Goal: Information Seeking & Learning: Learn about a topic

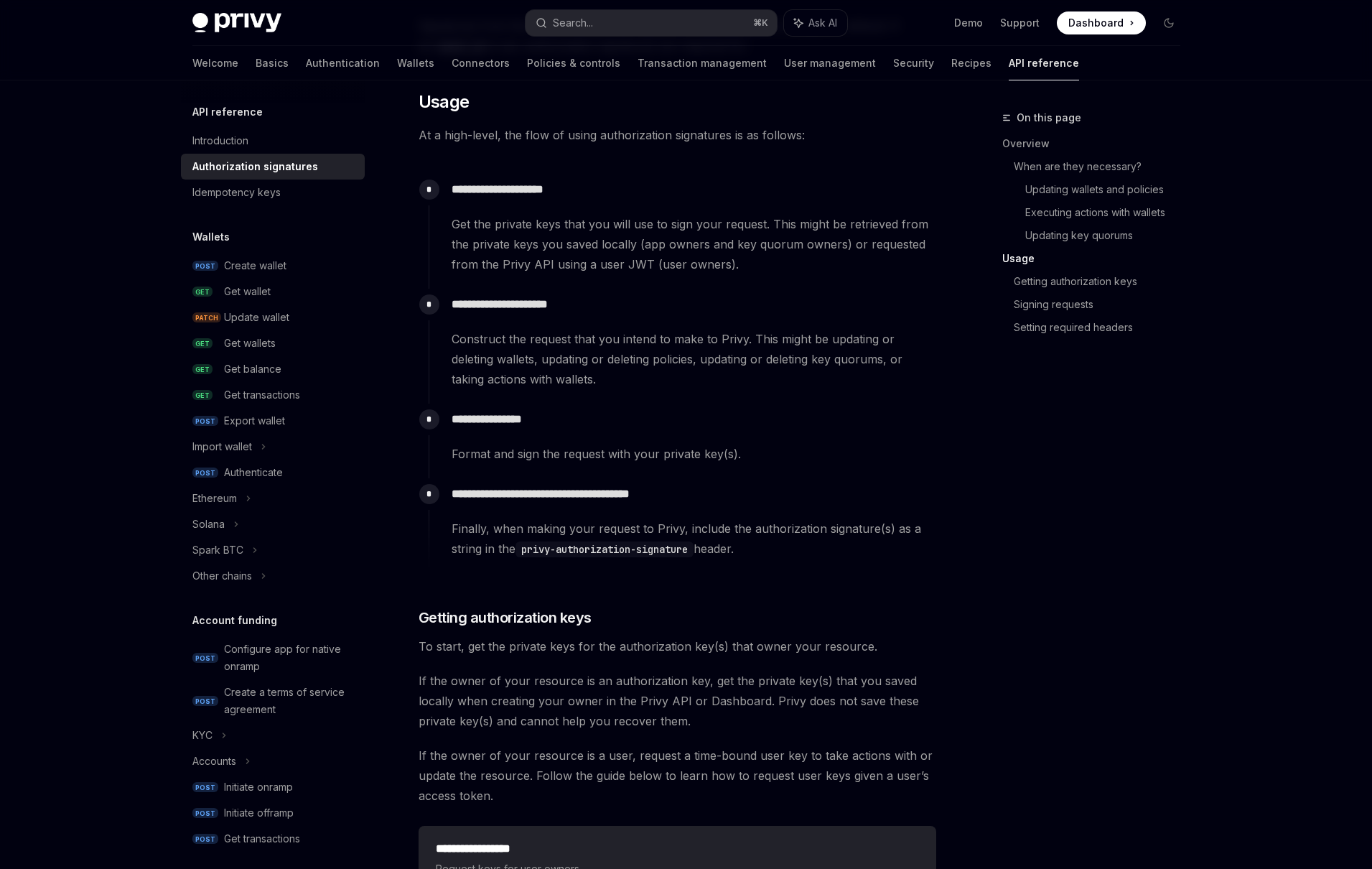
scroll to position [1266, 0]
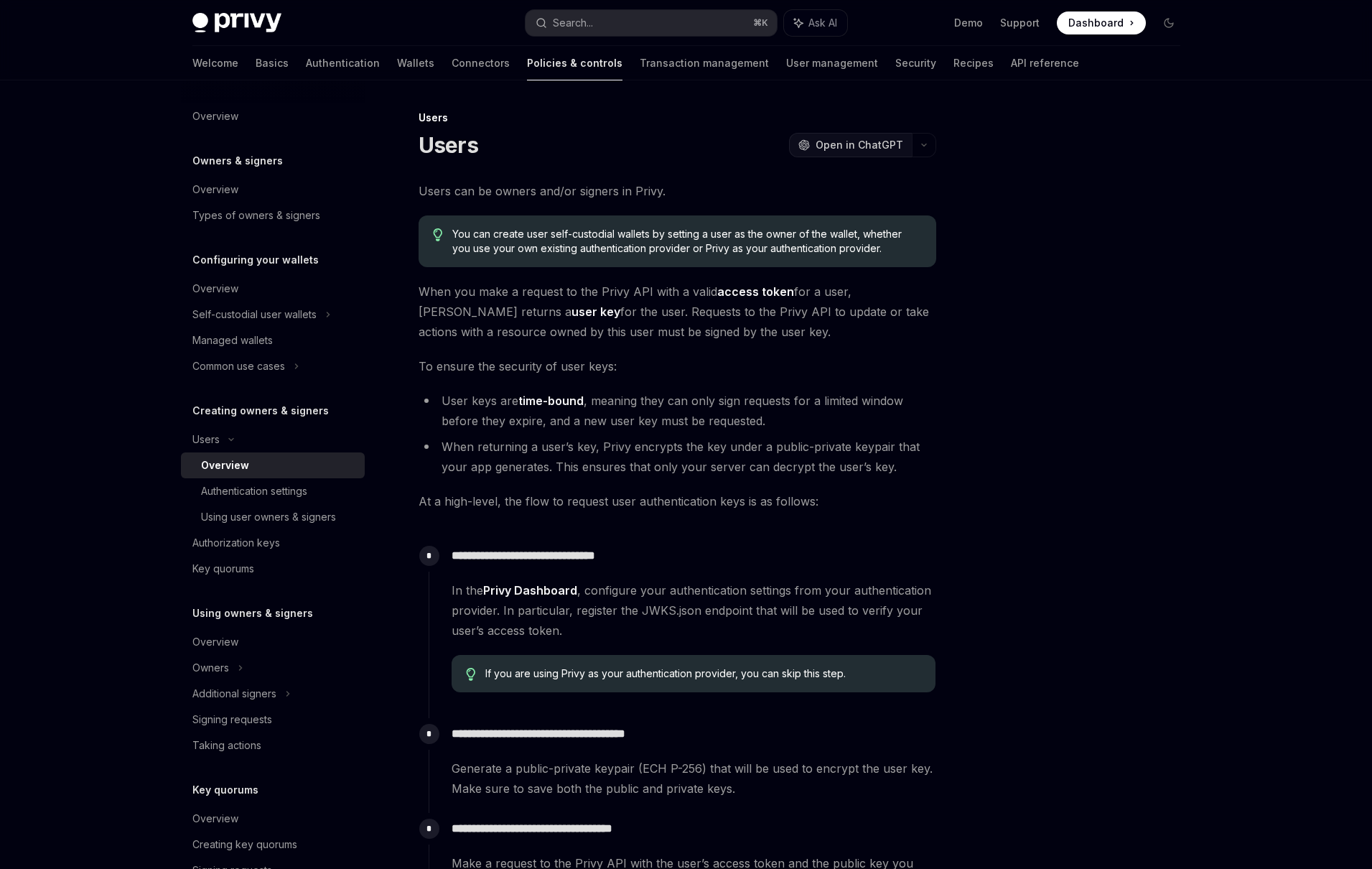
click at [904, 139] on button "OpenAI Open in ChatGPT" at bounding box center [850, 145] width 123 height 24
click at [259, 490] on div "Authentication settings" at bounding box center [254, 491] width 107 height 17
type textarea "*"
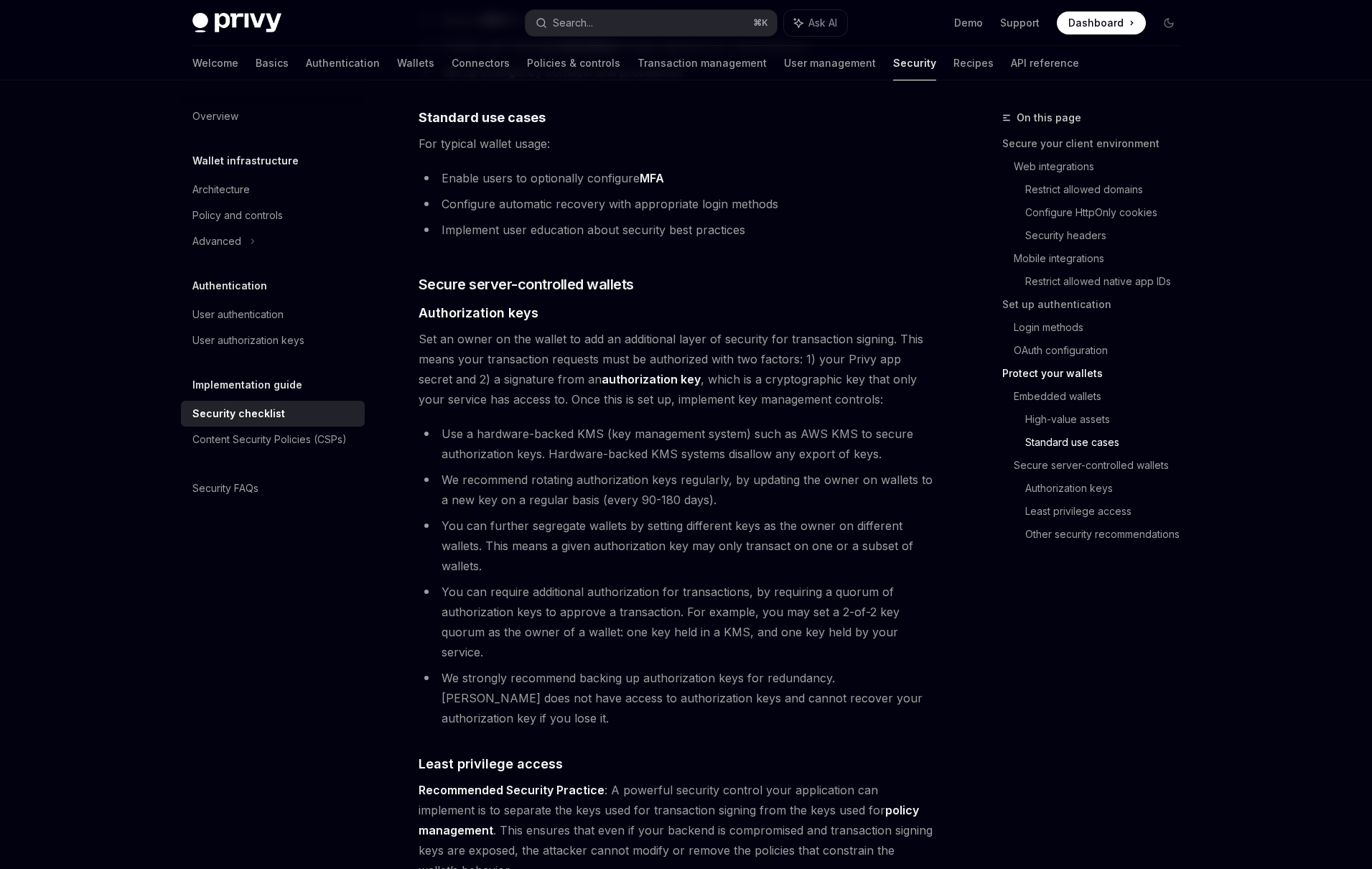
scroll to position [2456, 0]
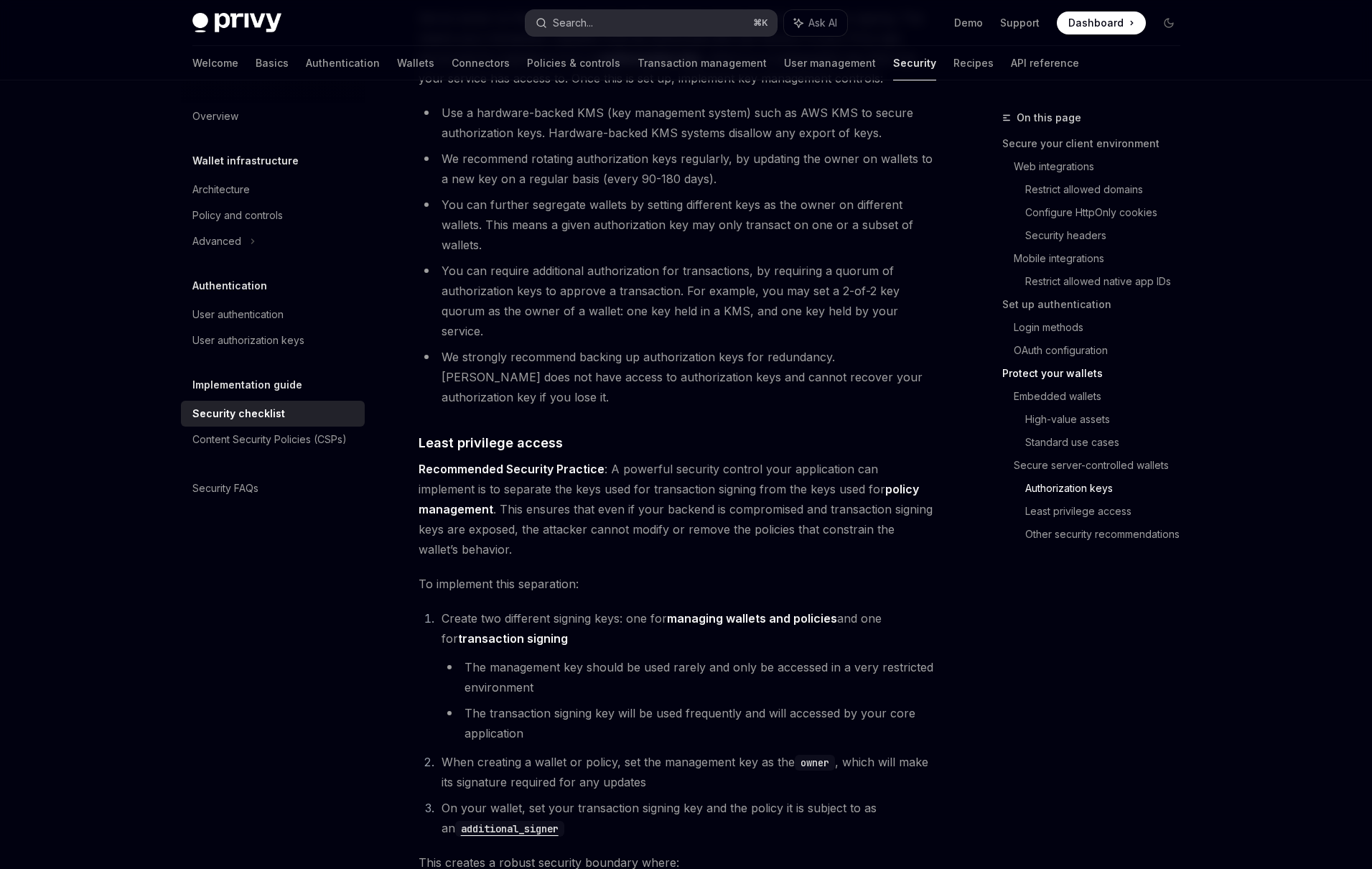
click at [605, 31] on button "Search... ⌘ K" at bounding box center [652, 24] width 252 height 26
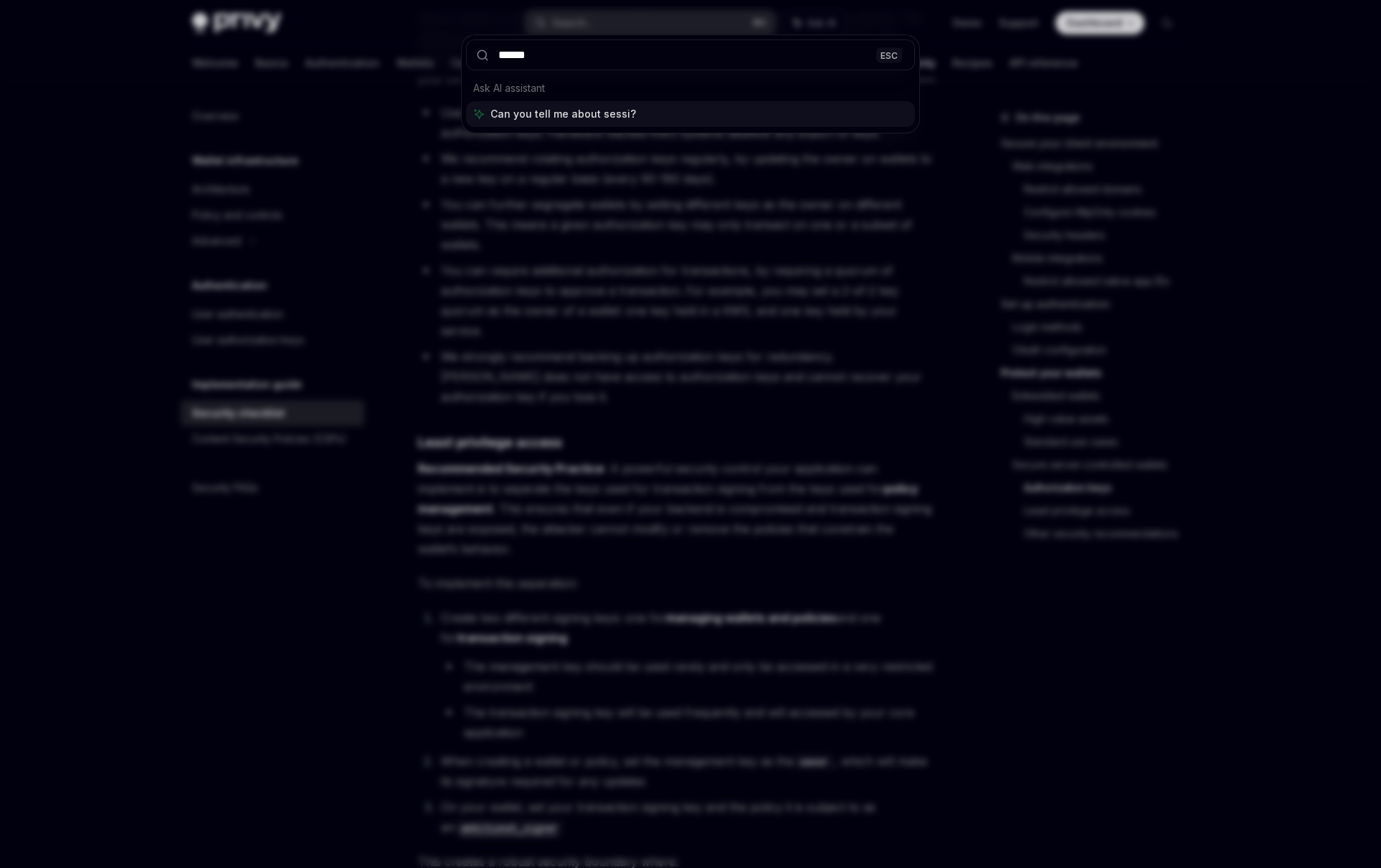
type input "*******"
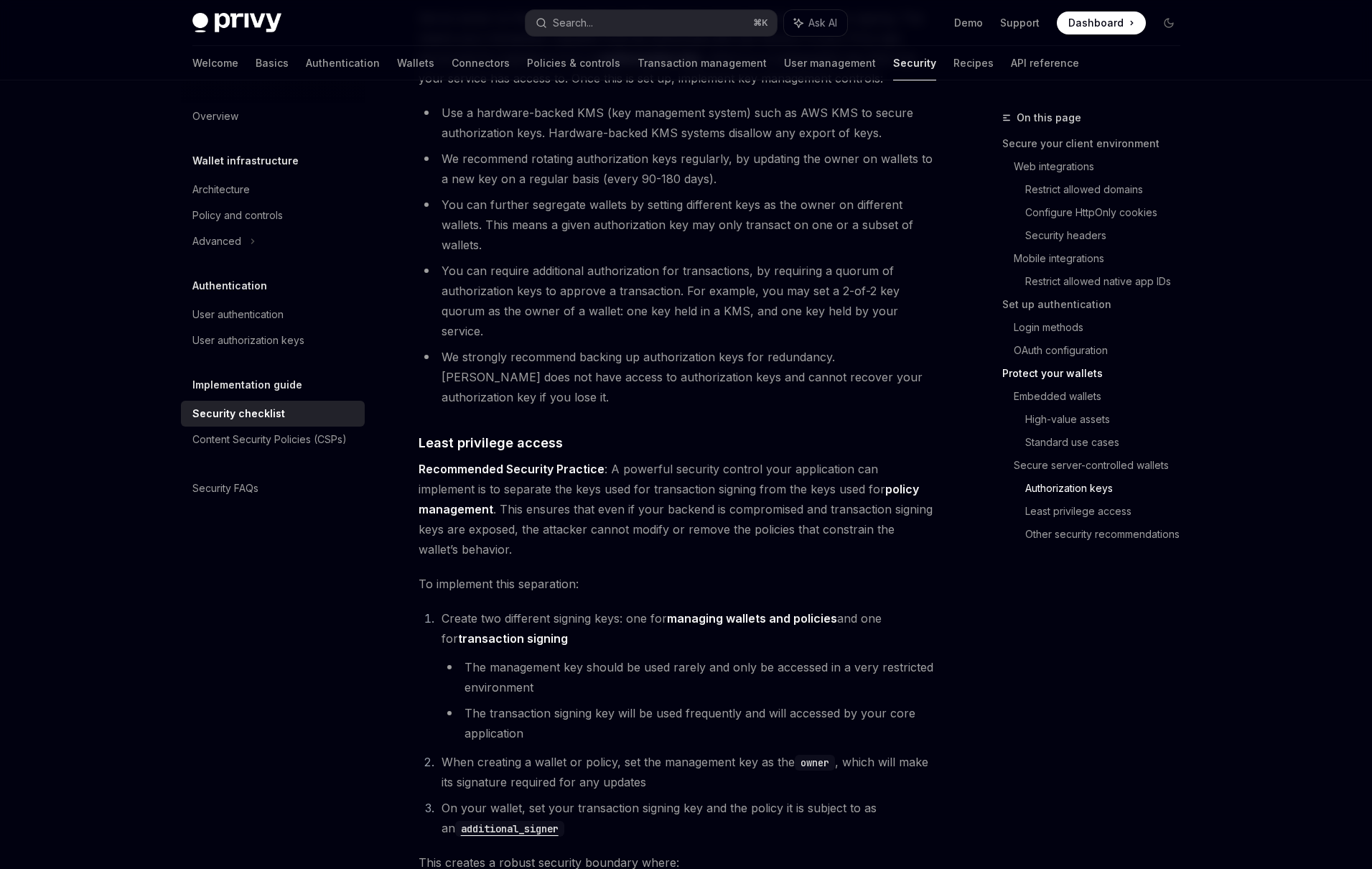
type textarea "*"
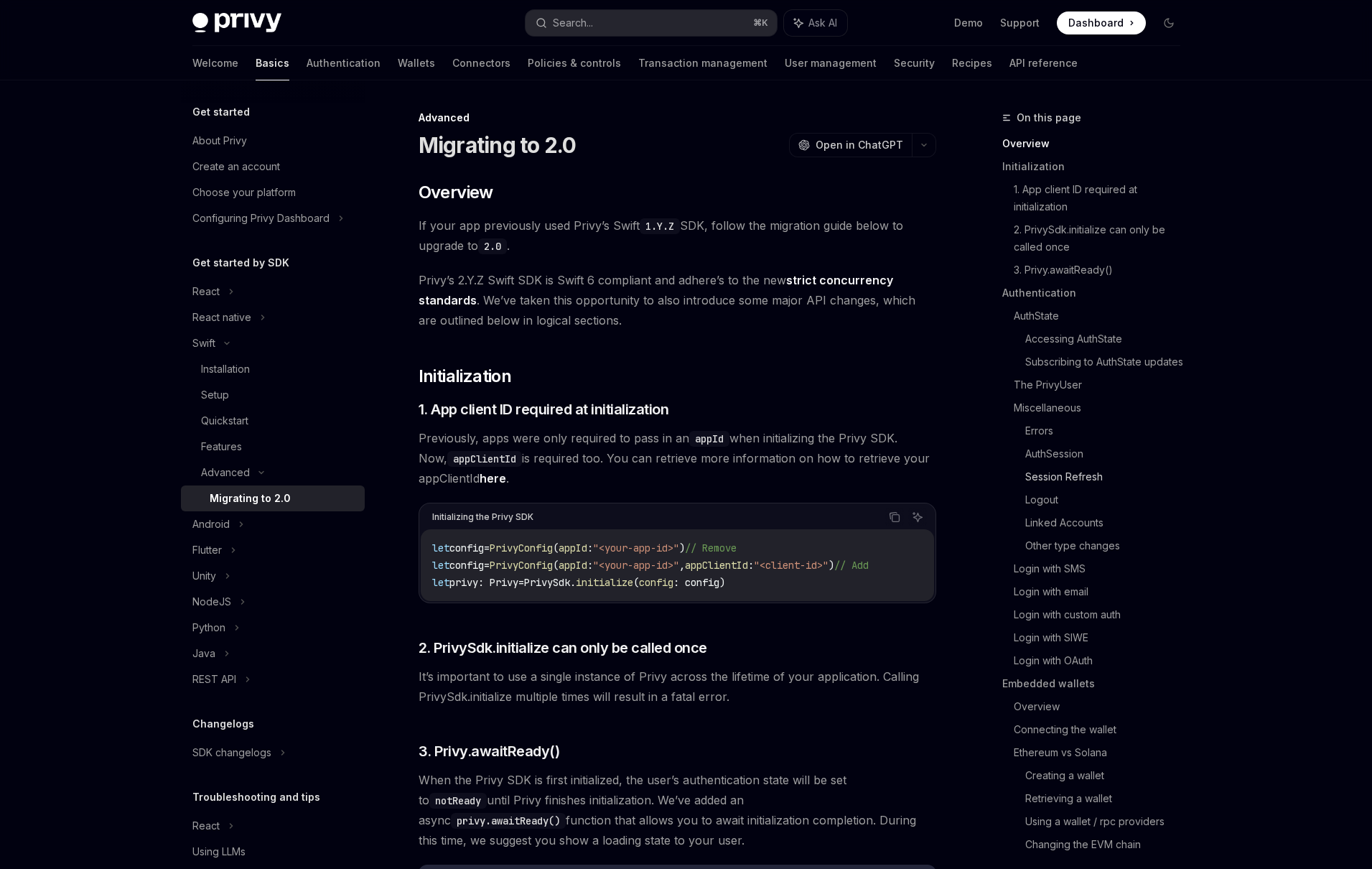
click at [1078, 481] on link "Session Refresh" at bounding box center [1108, 477] width 167 height 23
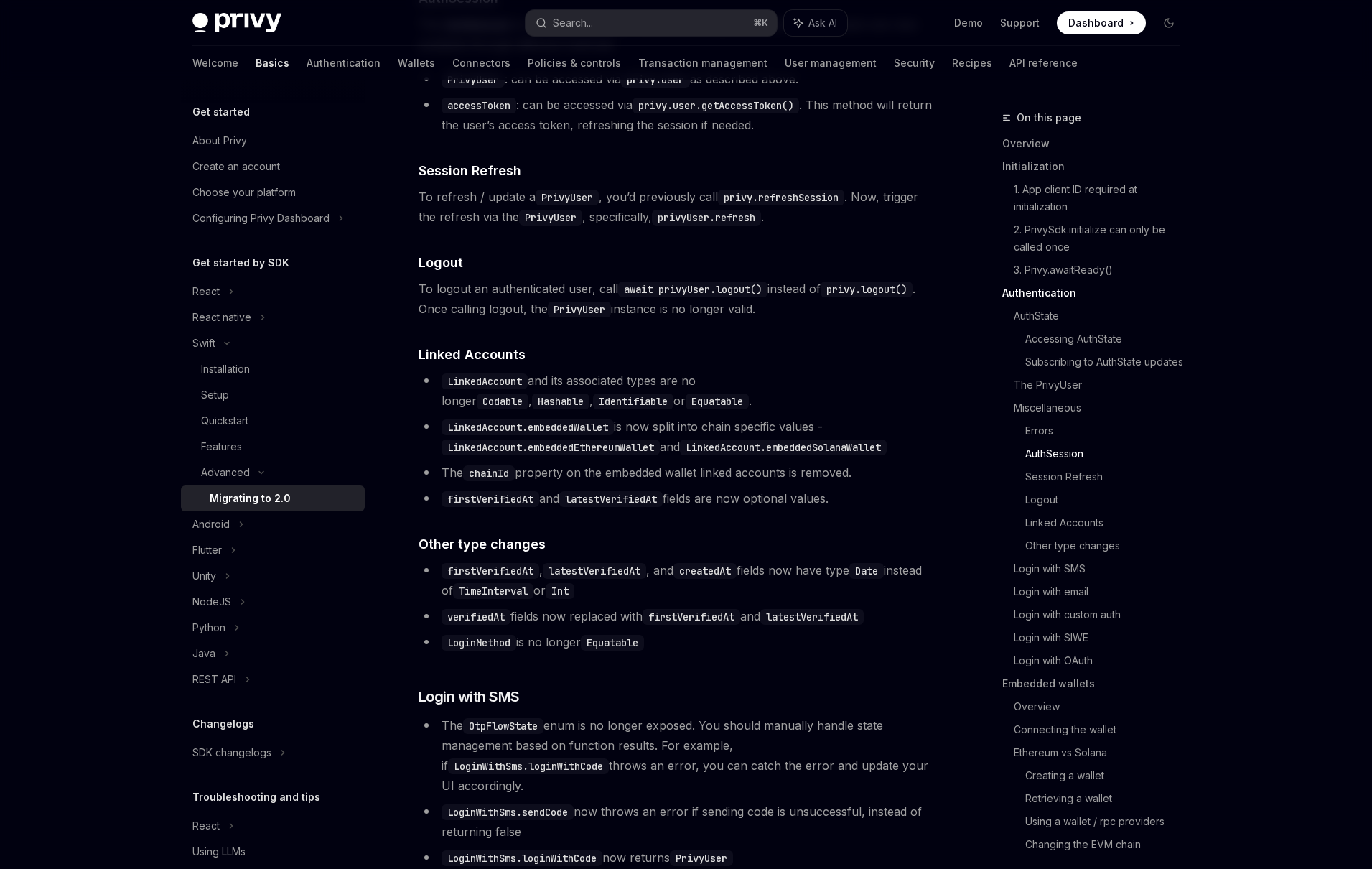
scroll to position [2679, 0]
